Goal: Navigation & Orientation: Understand site structure

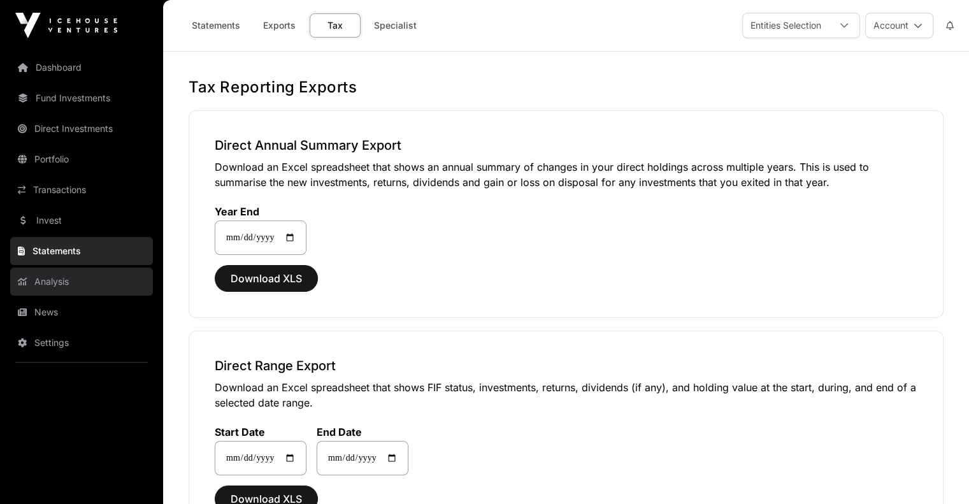
click at [84, 296] on link "Analysis" at bounding box center [81, 282] width 143 height 28
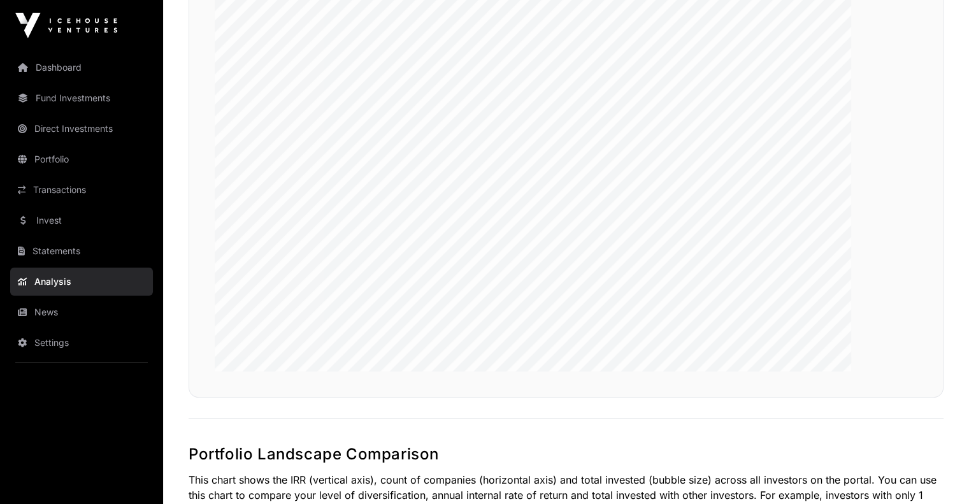
scroll to position [297, 0]
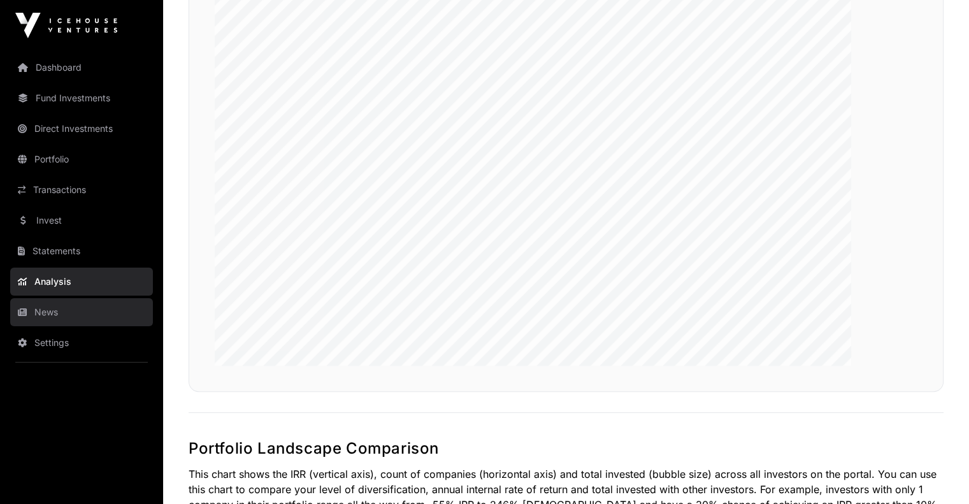
click at [65, 326] on link "News" at bounding box center [81, 312] width 143 height 28
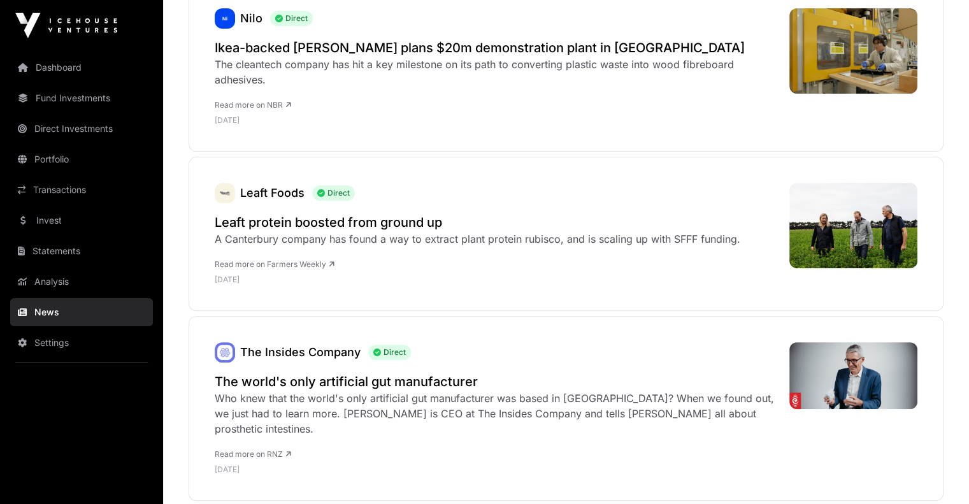
scroll to position [416, 0]
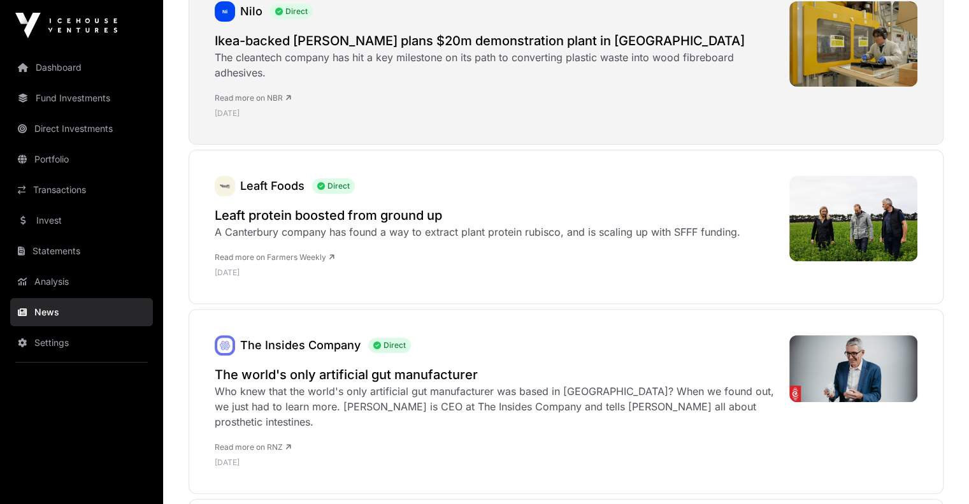
click at [480, 50] on h2 "Ikea-backed Nilo plans $20m demonstration plant in Drury" at bounding box center [496, 41] width 562 height 18
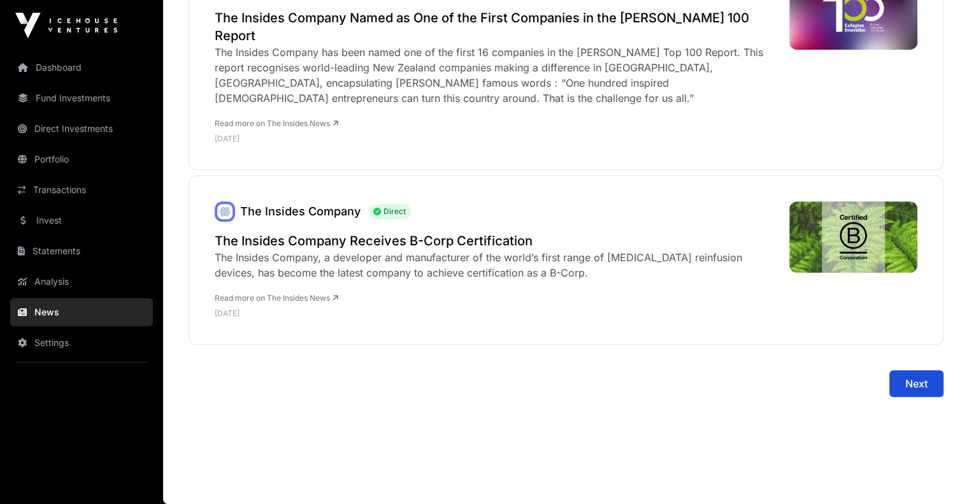
scroll to position [6149, 0]
click at [91, 80] on link "Dashboard" at bounding box center [81, 68] width 143 height 28
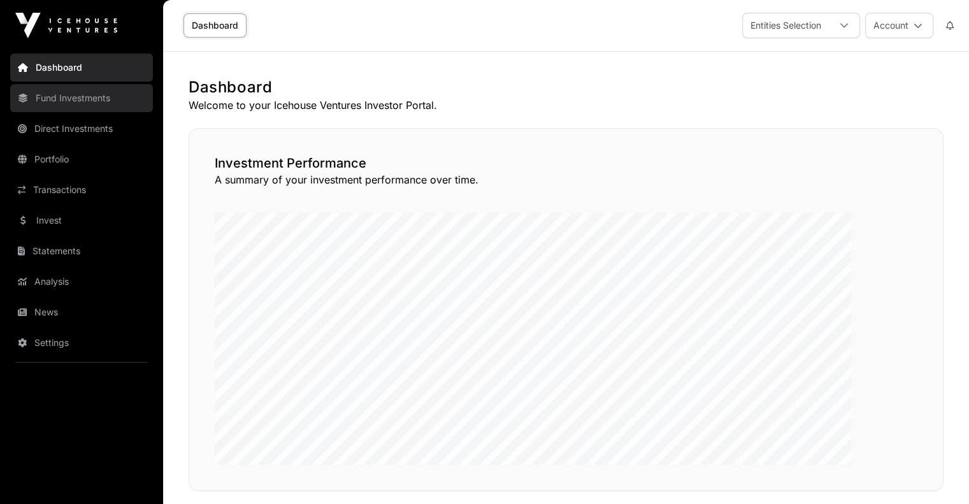
click at [40, 112] on link "Fund Investments" at bounding box center [81, 98] width 143 height 28
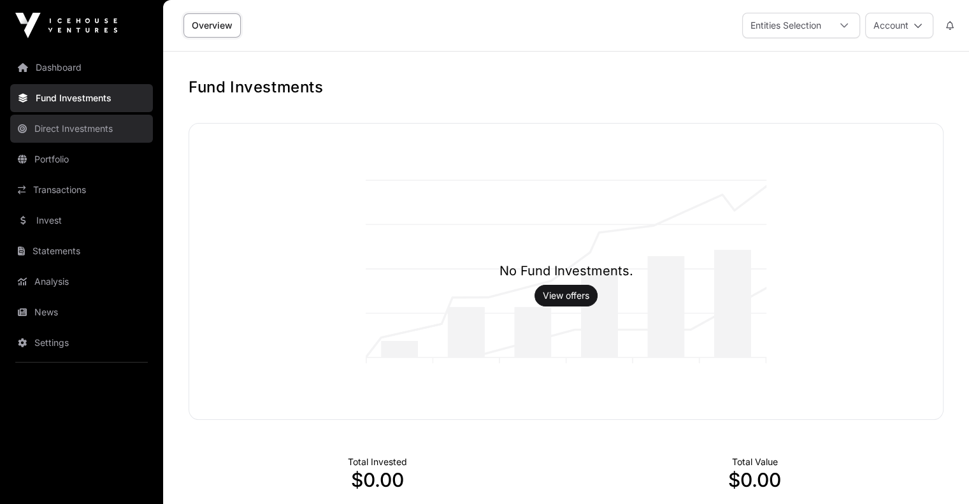
click at [41, 143] on link "Direct Investments" at bounding box center [81, 129] width 143 height 28
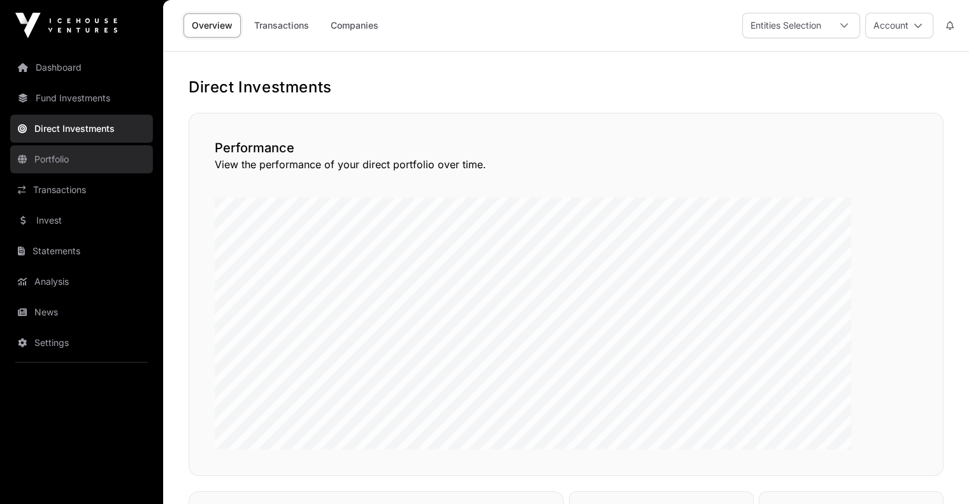
click at [43, 173] on link "Portfolio" at bounding box center [81, 159] width 143 height 28
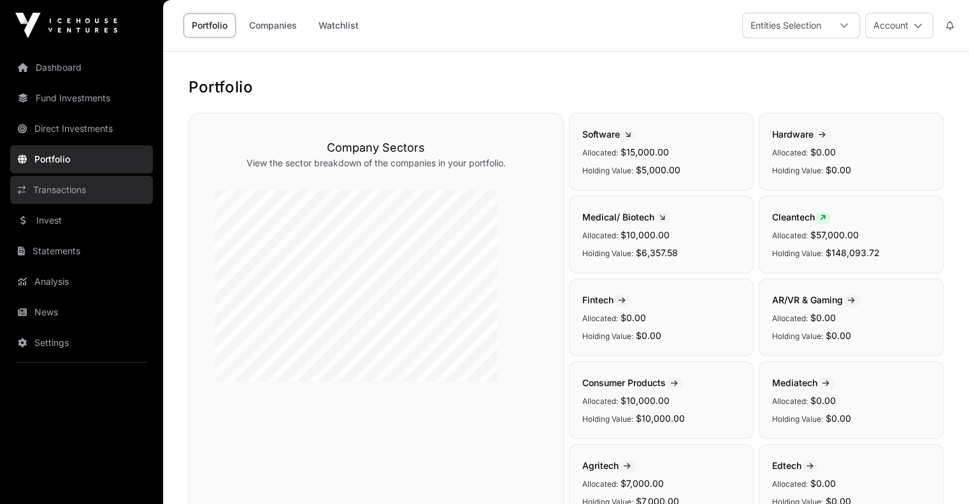
click at [92, 204] on link "Transactions" at bounding box center [81, 190] width 143 height 28
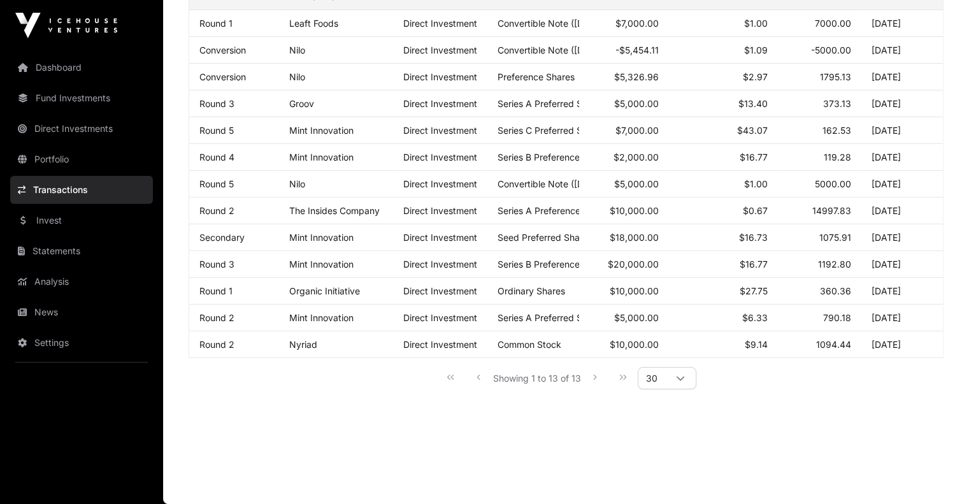
scroll to position [237, 0]
click at [68, 357] on link "Settings" at bounding box center [81, 343] width 143 height 28
